Goal: Check status: Check status

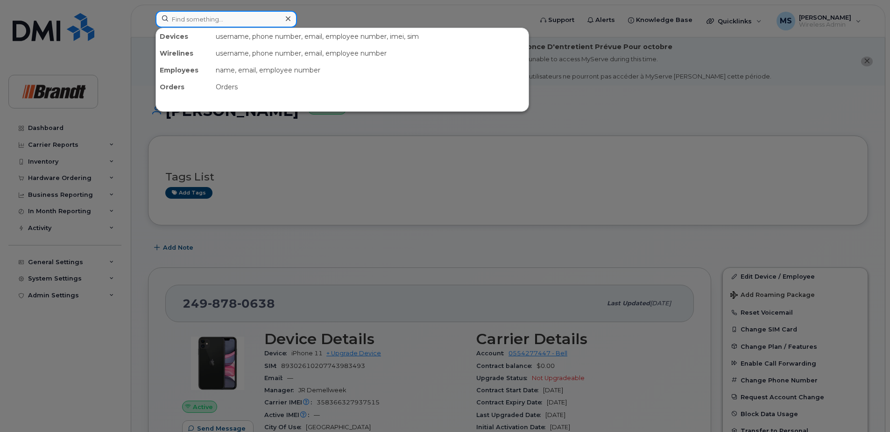
click at [219, 22] on input at bounding box center [227, 19] width 142 height 17
paste input "4036348985"
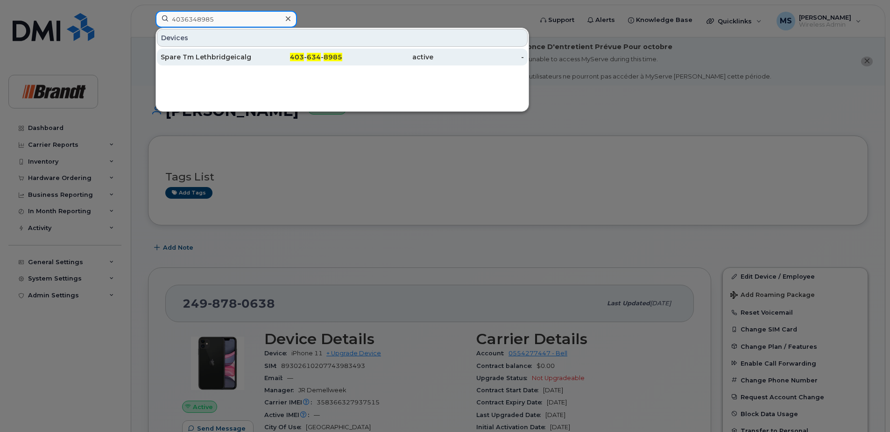
type input "4036348985"
click at [198, 57] on div "Spare Tm Lethbridgeicalgary" at bounding box center [206, 56] width 91 height 9
